Goal: Task Accomplishment & Management: Use online tool/utility

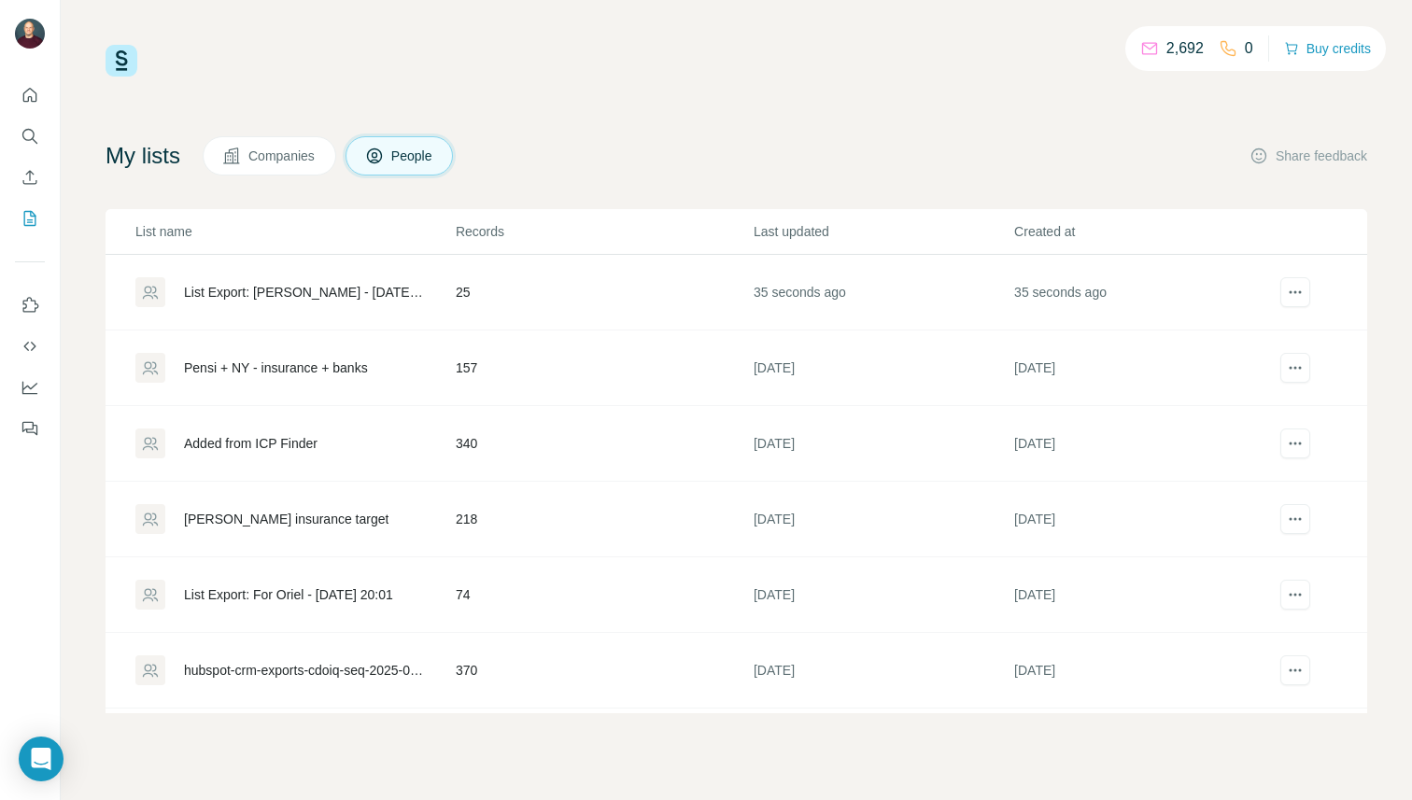
click at [314, 288] on div "List Export: [PERSON_NAME] - [DATE] 09:33" at bounding box center [304, 292] width 240 height 19
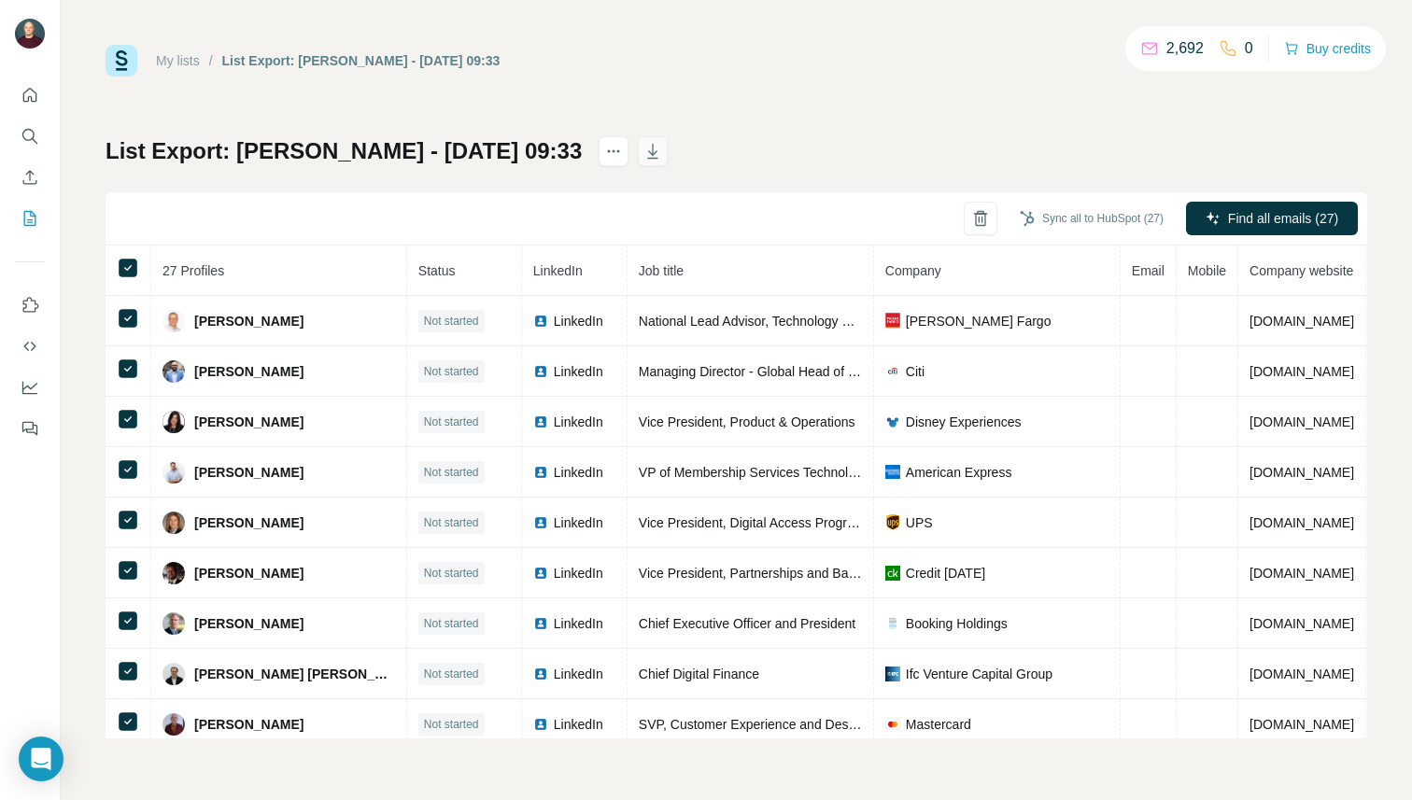
click at [643, 151] on icon "button" at bounding box center [652, 151] width 19 height 19
